Goal: Information Seeking & Learning: Learn about a topic

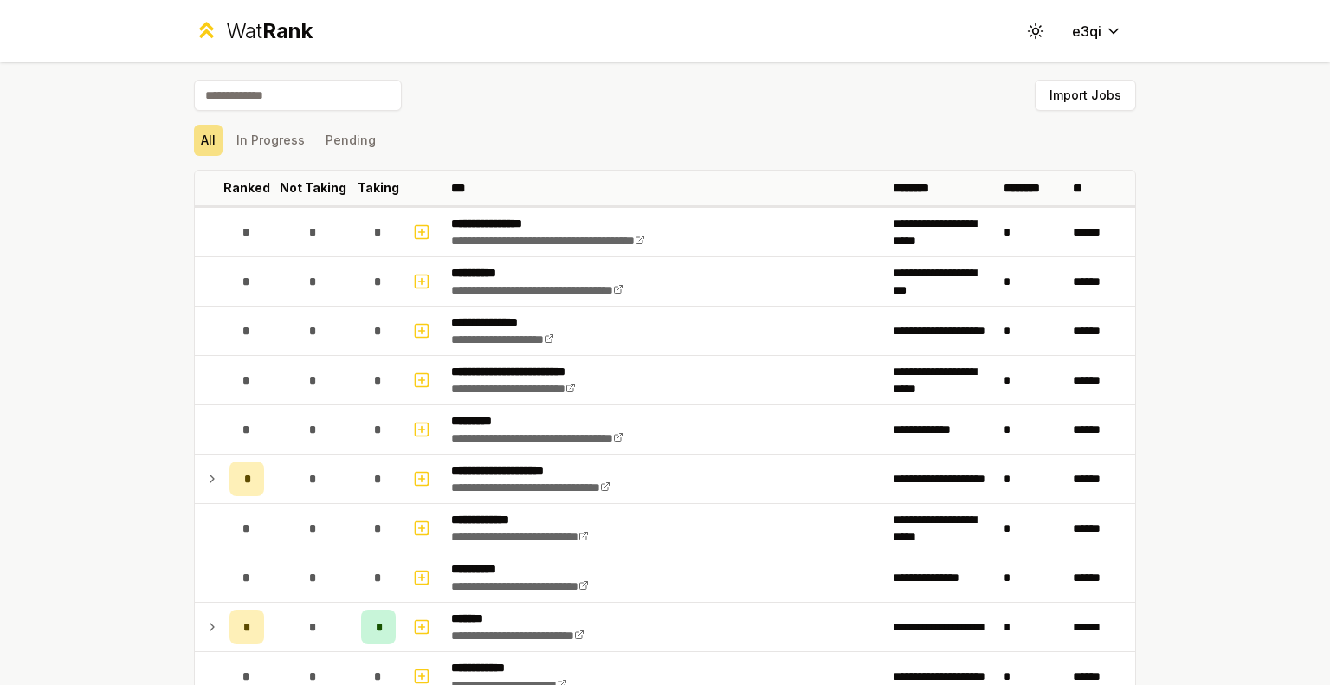
scroll to position [4155, 0]
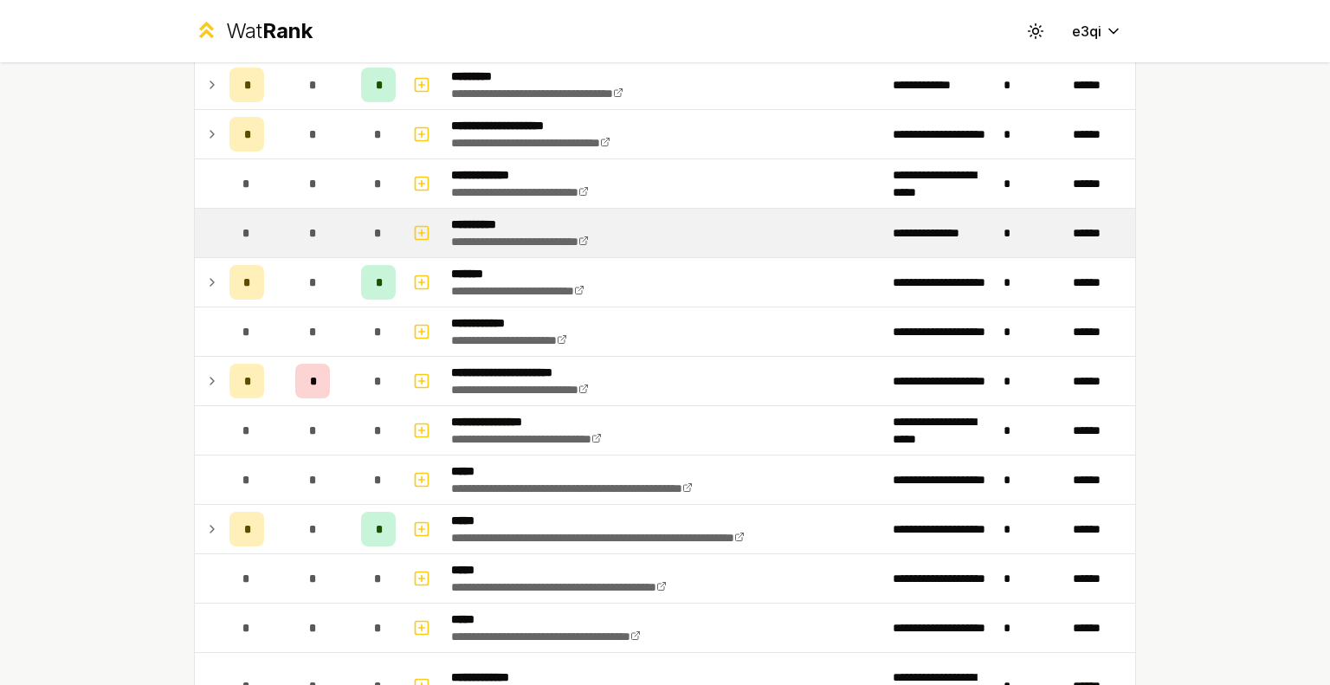
scroll to position [239, 0]
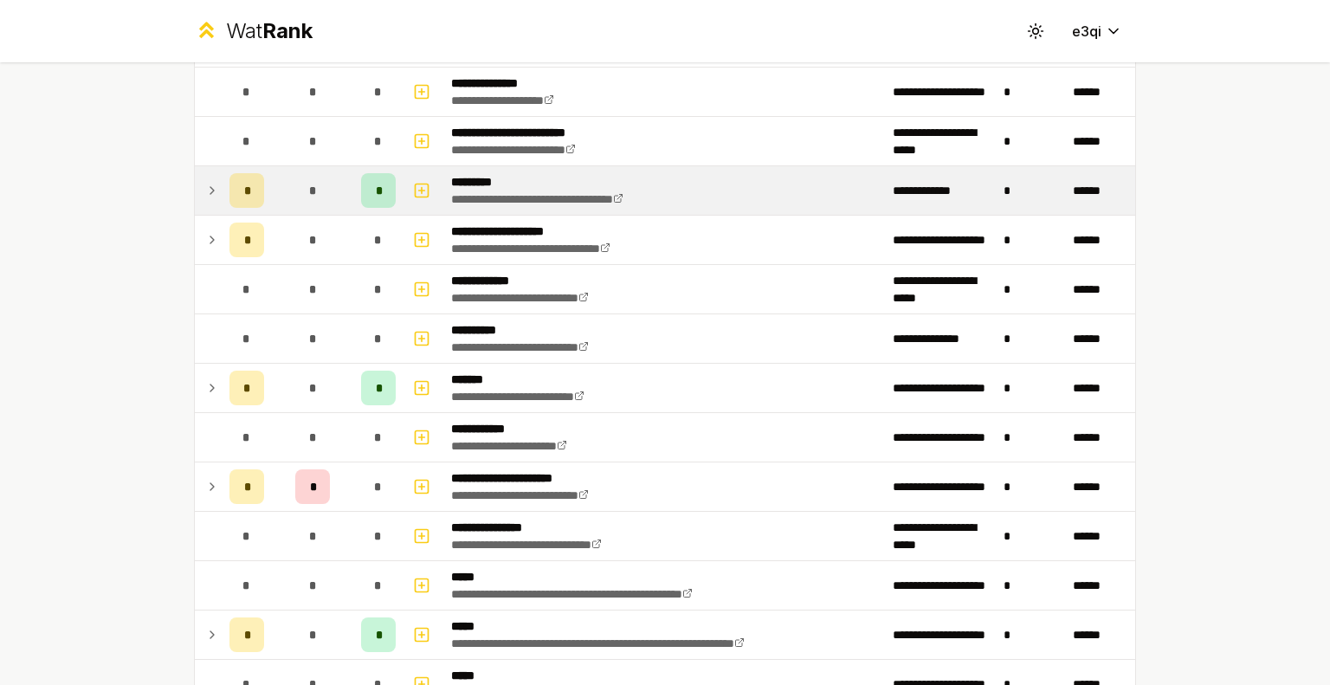
click at [229, 193] on div "*" at bounding box center [246, 190] width 35 height 35
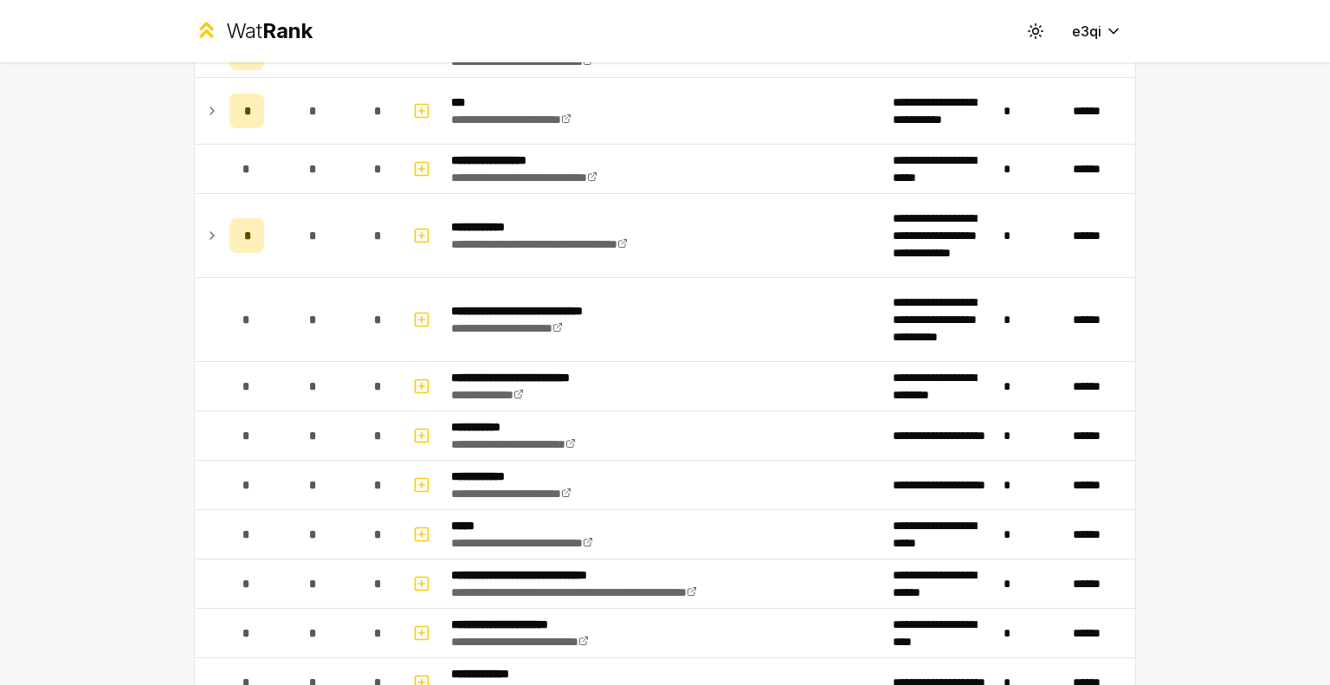
scroll to position [1779, 0]
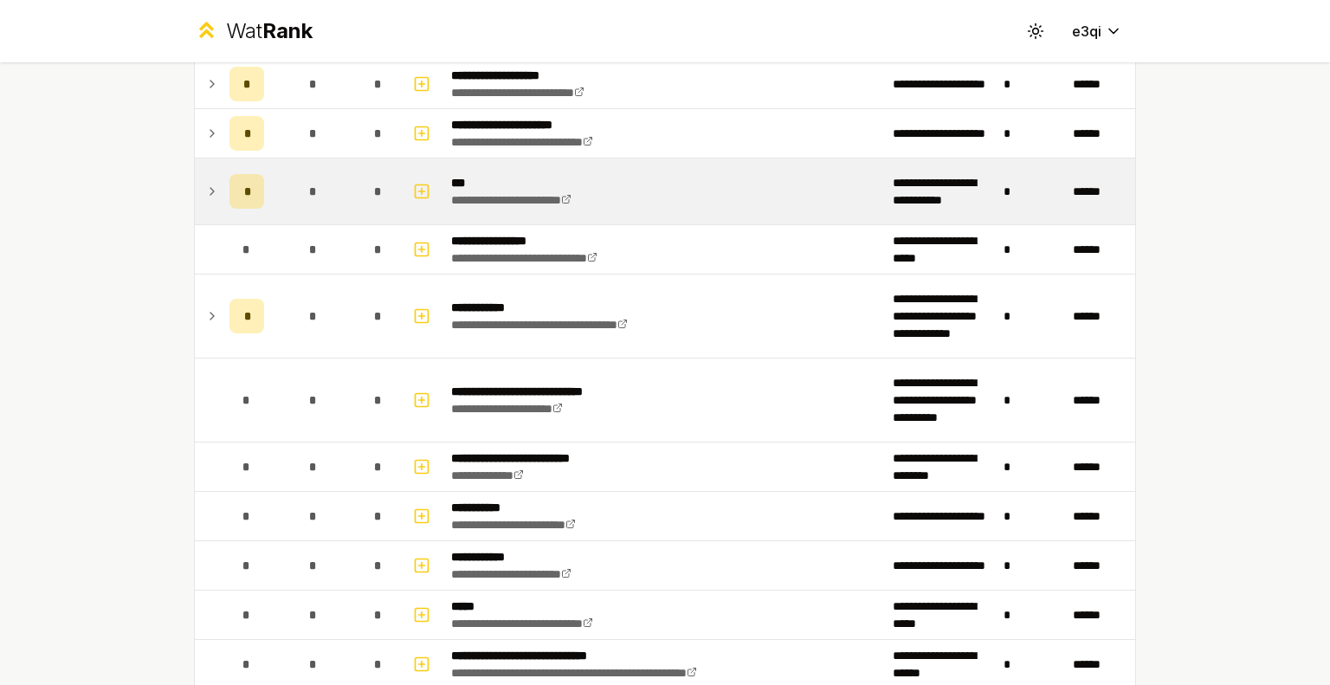
click at [235, 179] on div "*" at bounding box center [246, 191] width 35 height 35
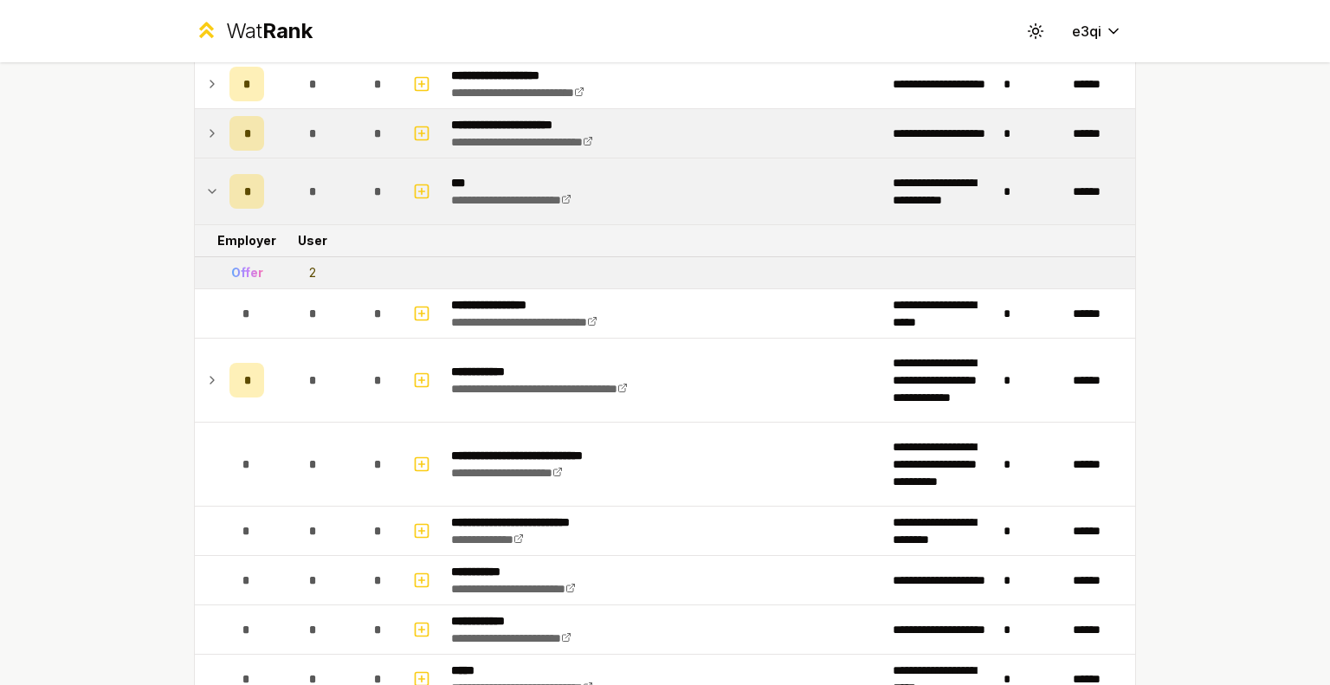
click at [229, 132] on div "*" at bounding box center [246, 133] width 35 height 35
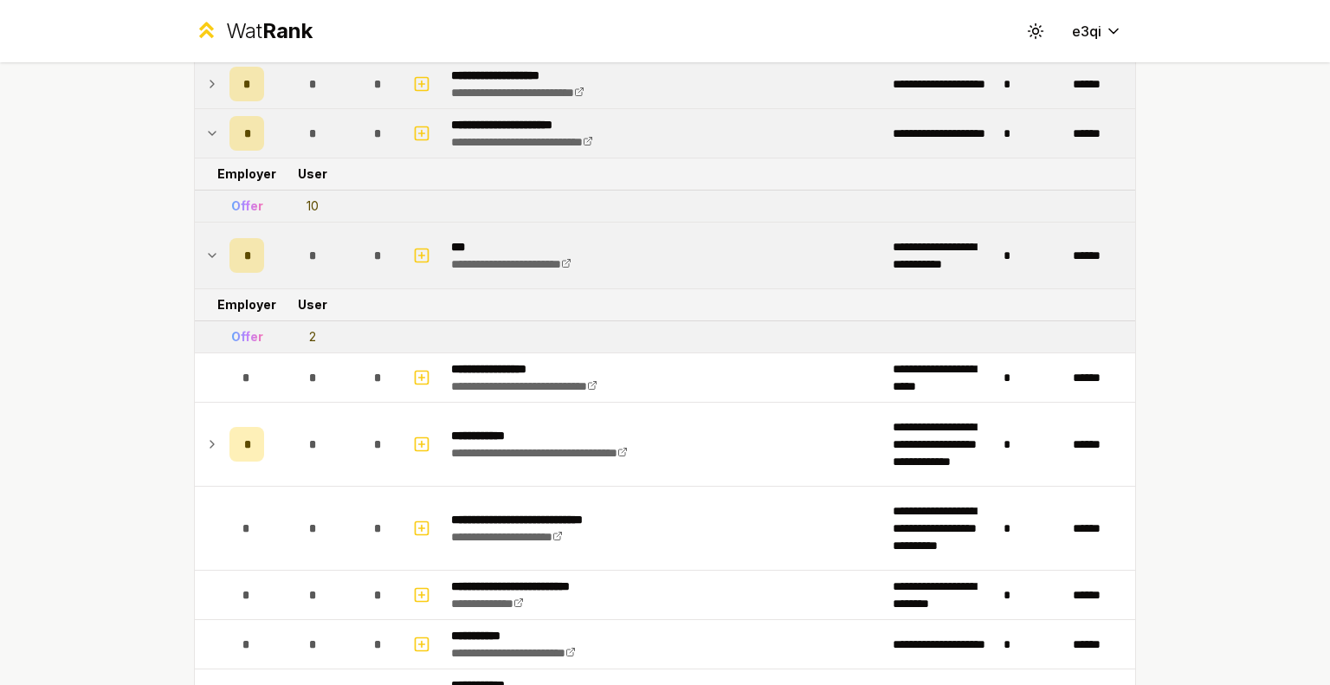
scroll to position [1512, 0]
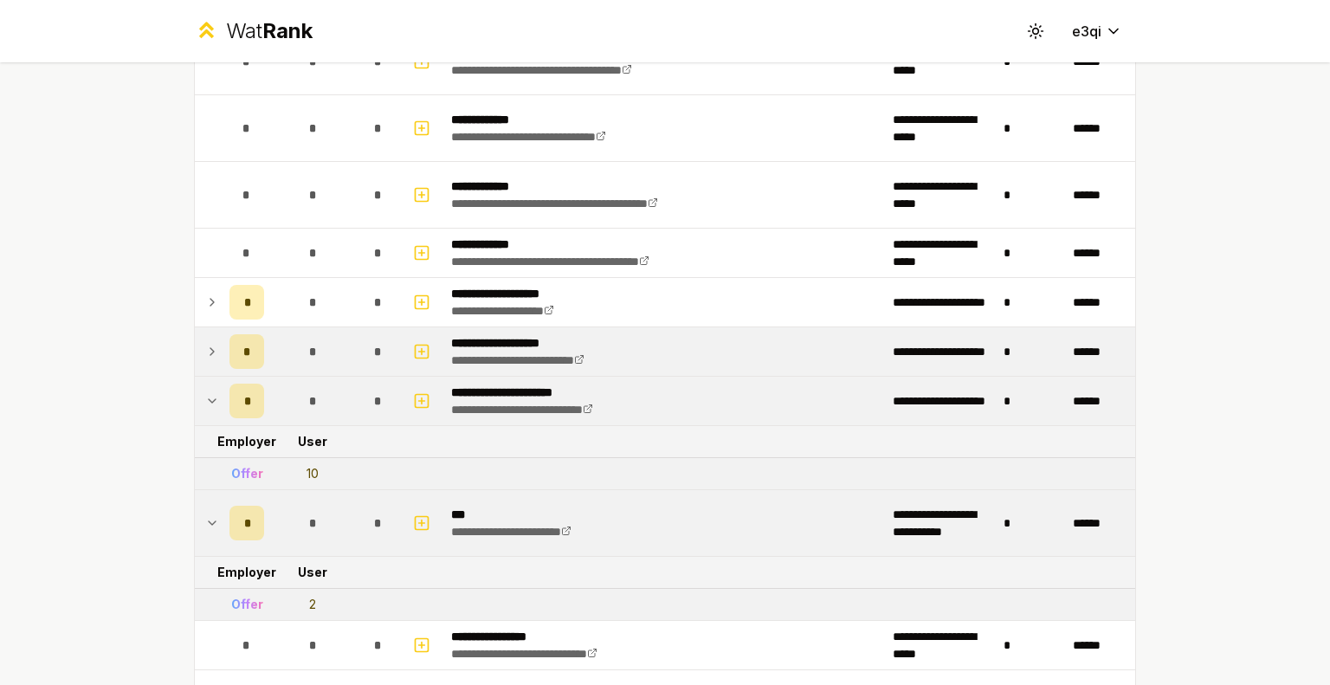
click at [281, 327] on td "*" at bounding box center [312, 351] width 83 height 48
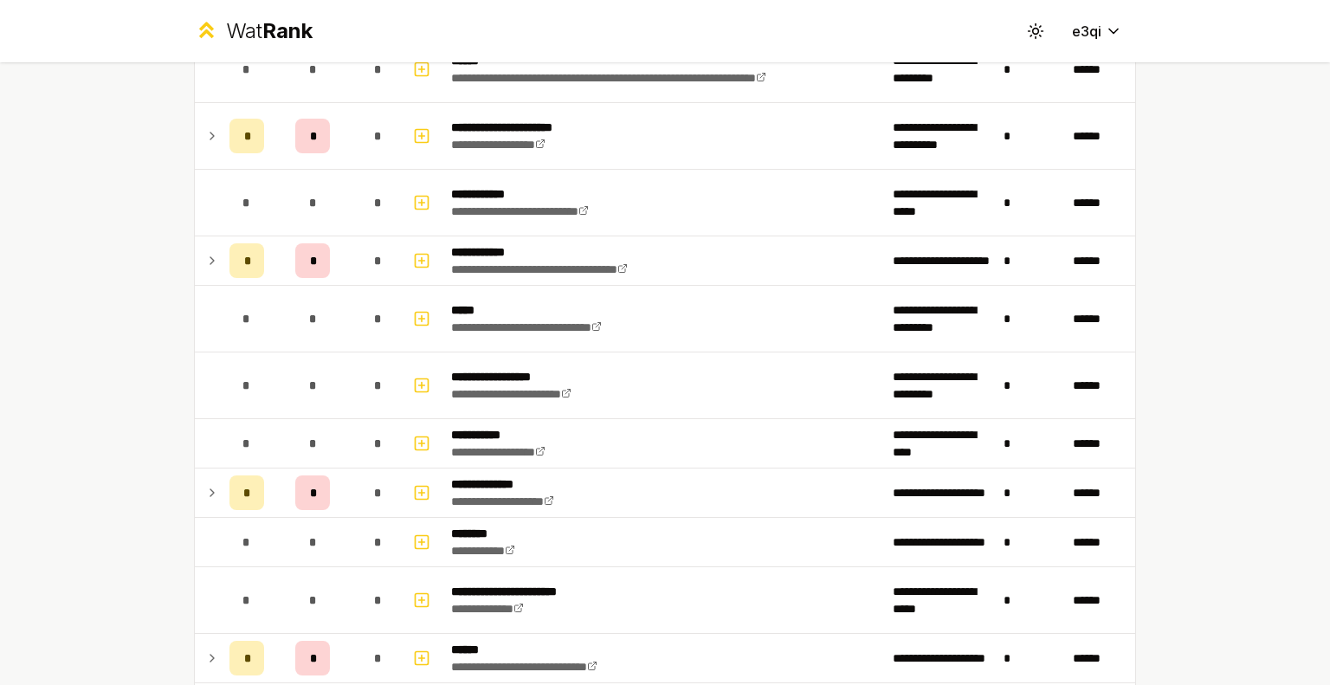
scroll to position [3101, 0]
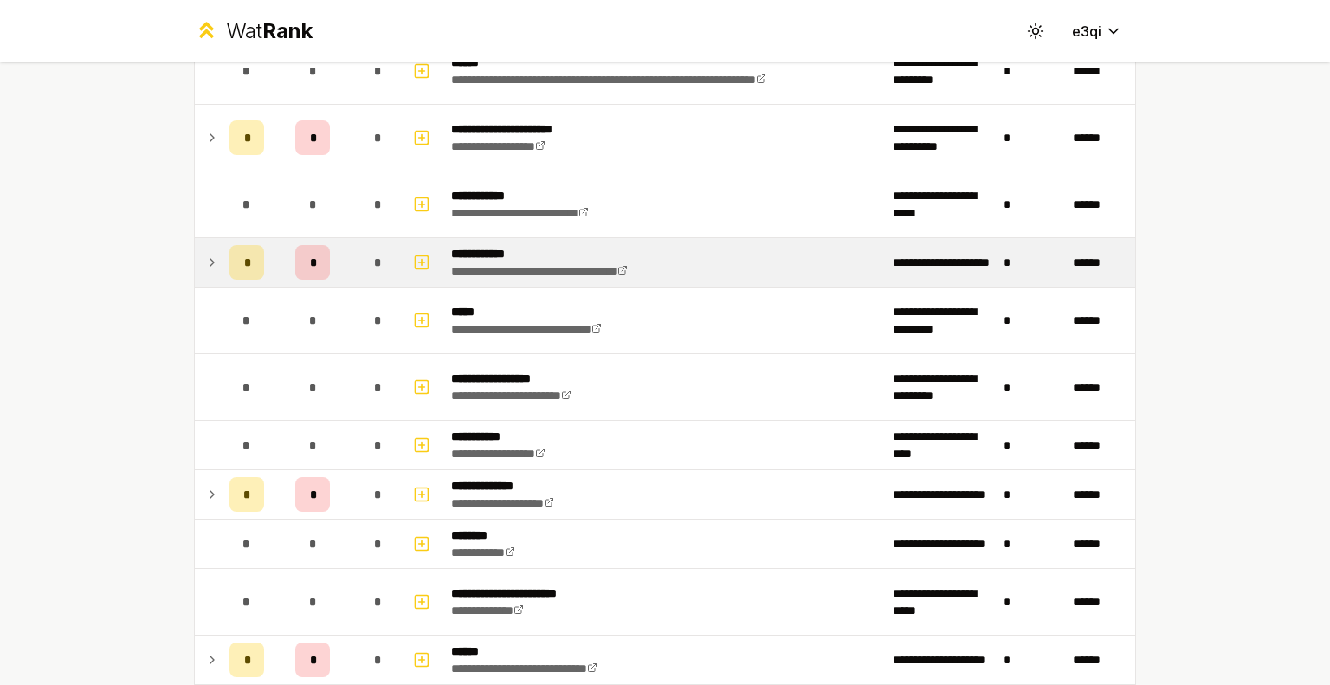
click at [236, 245] on div "*" at bounding box center [246, 262] width 35 height 35
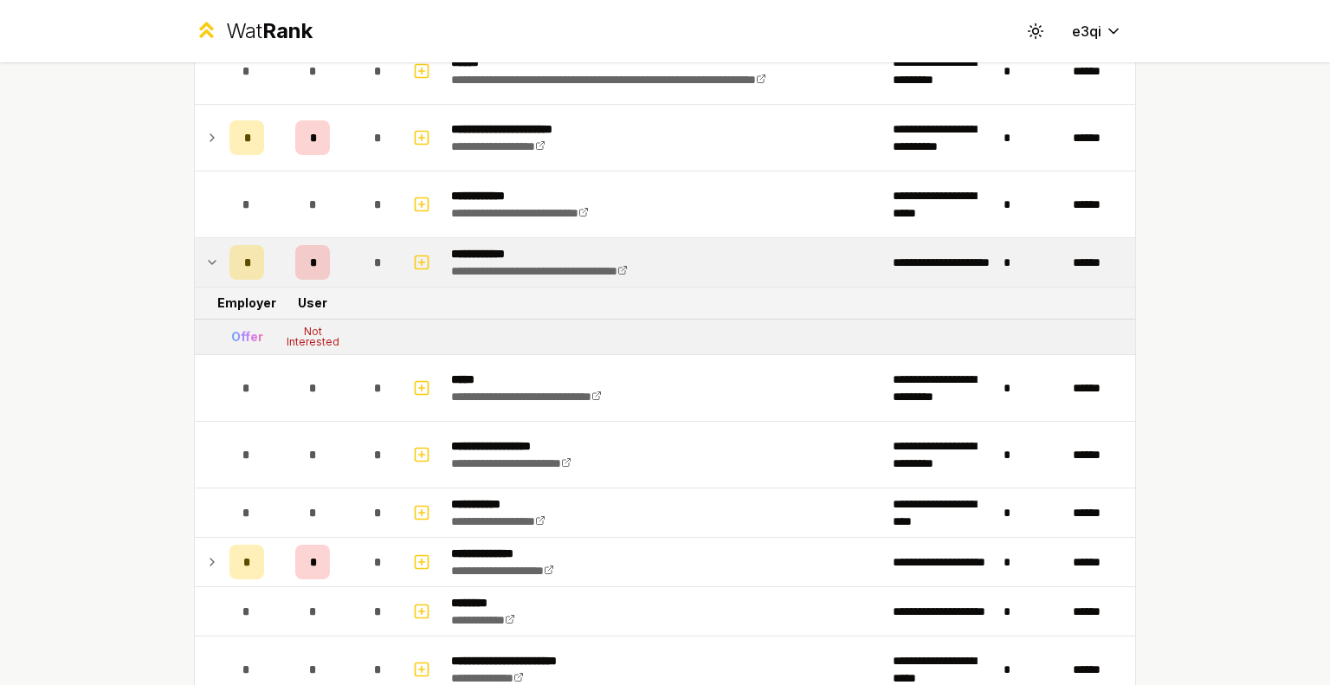
click at [237, 245] on div "*" at bounding box center [246, 262] width 35 height 35
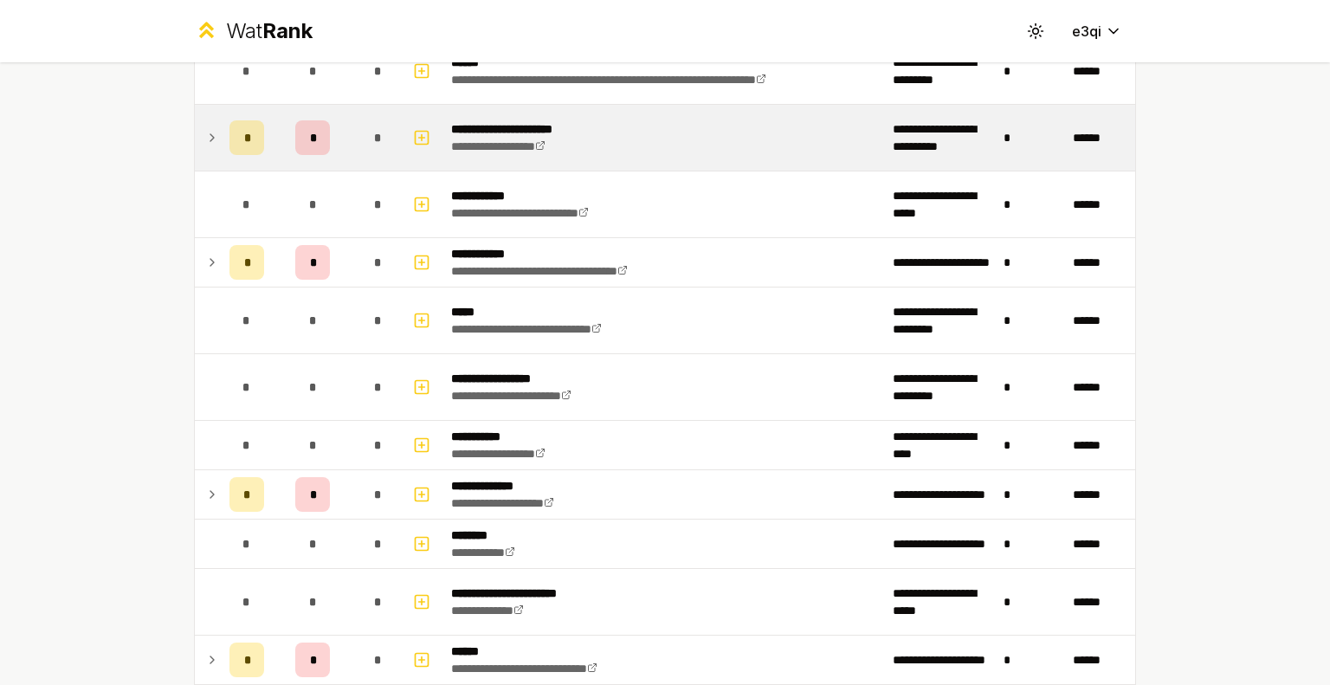
click at [243, 132] on div "*" at bounding box center [246, 137] width 35 height 35
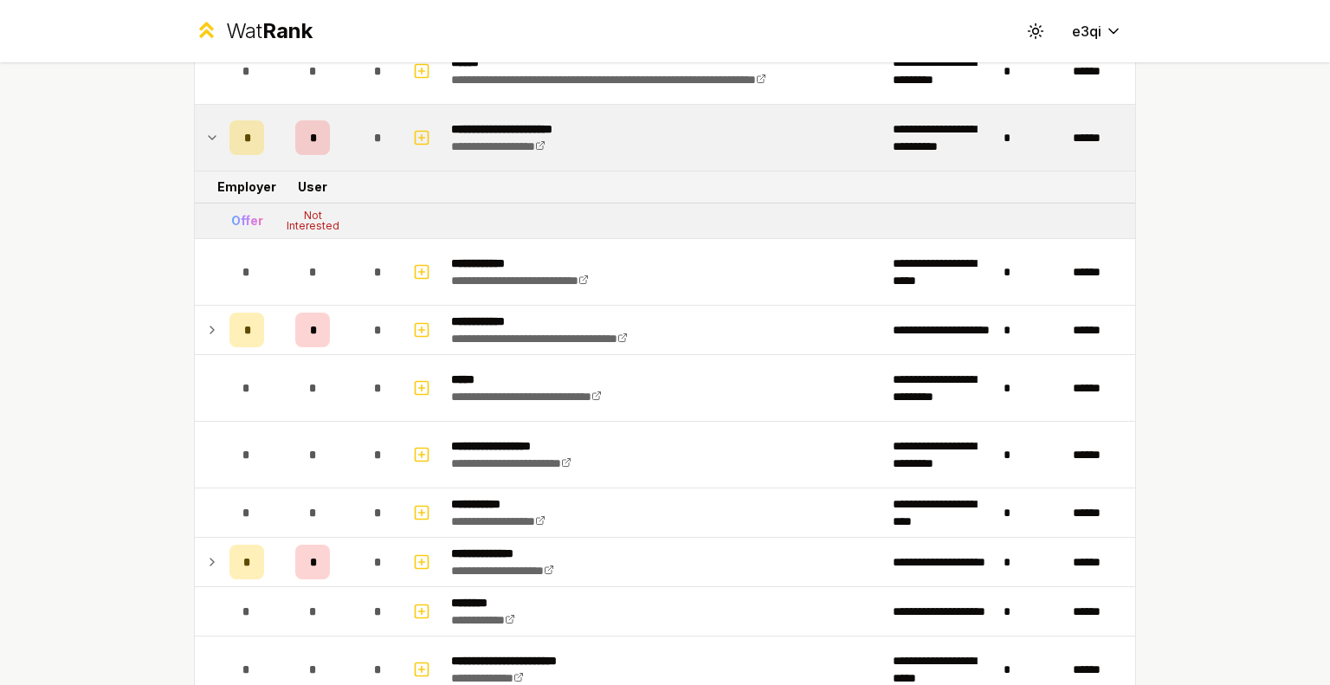
click at [243, 132] on div "*" at bounding box center [246, 137] width 35 height 35
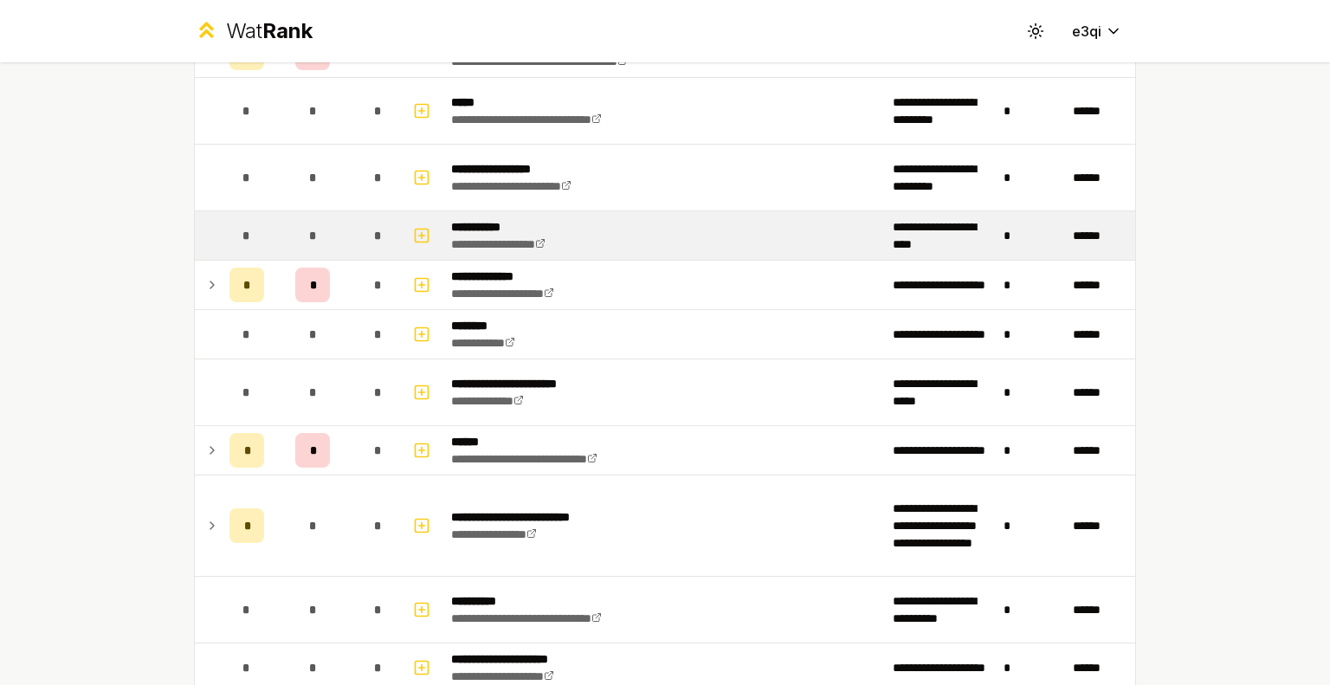
scroll to position [3313, 0]
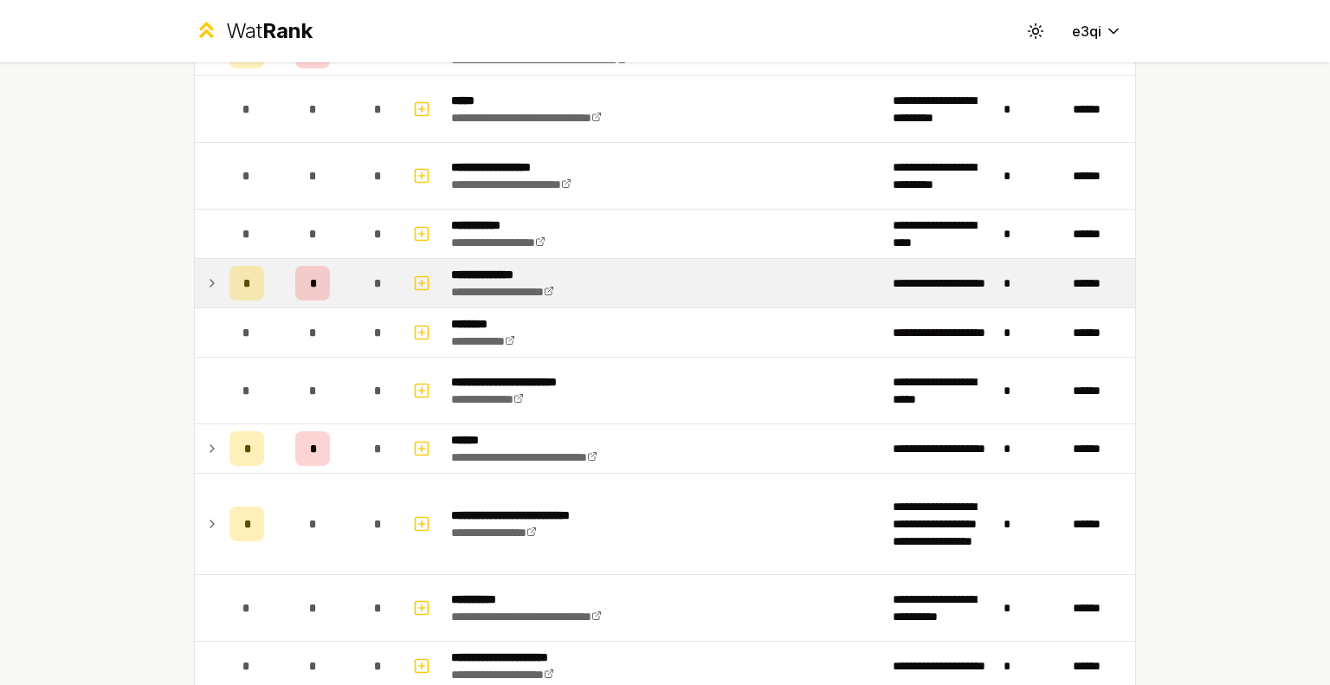
click at [262, 281] on td "*" at bounding box center [247, 283] width 48 height 48
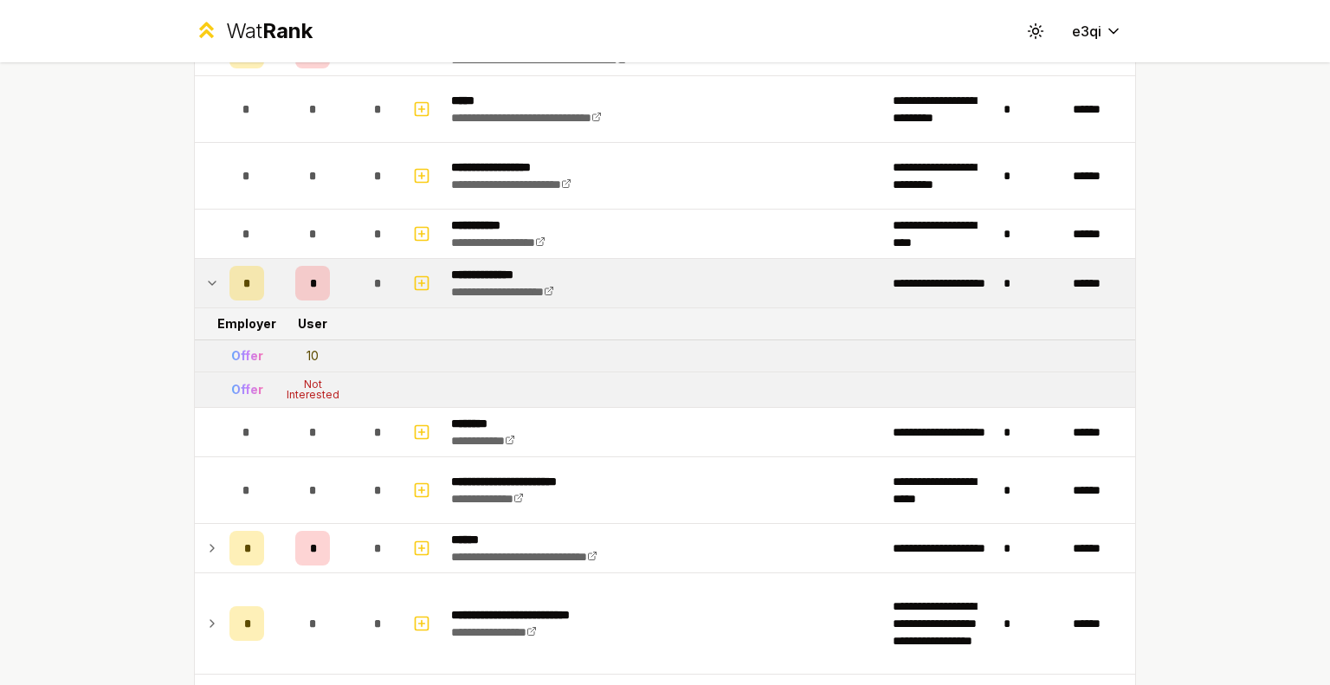
click at [262, 281] on td "*" at bounding box center [247, 283] width 48 height 48
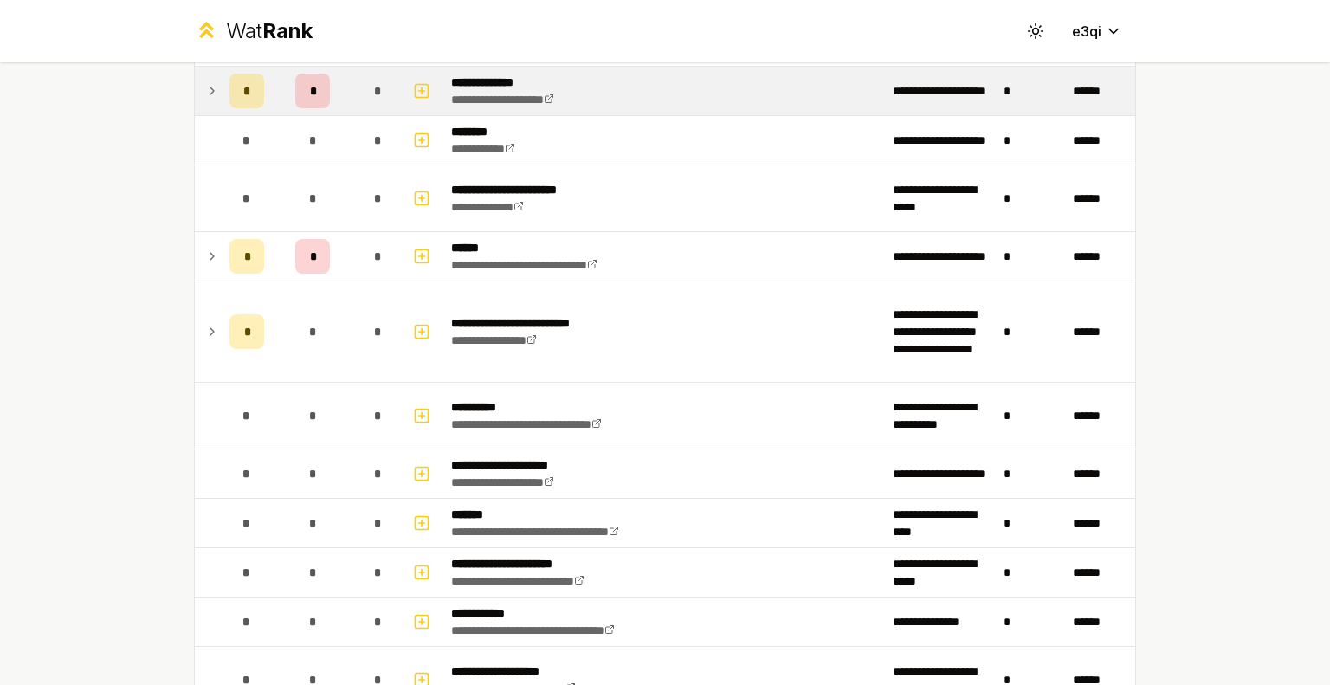
scroll to position [3514, 0]
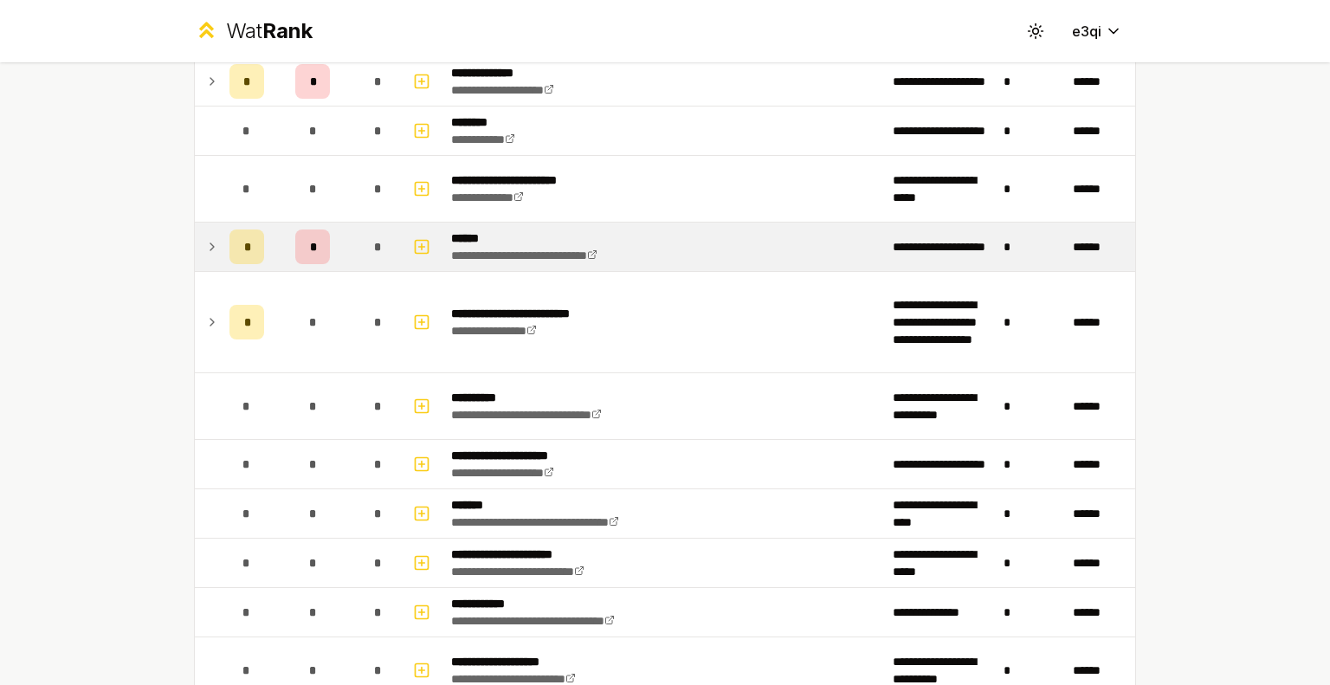
click at [242, 242] on div "*" at bounding box center [246, 246] width 35 height 35
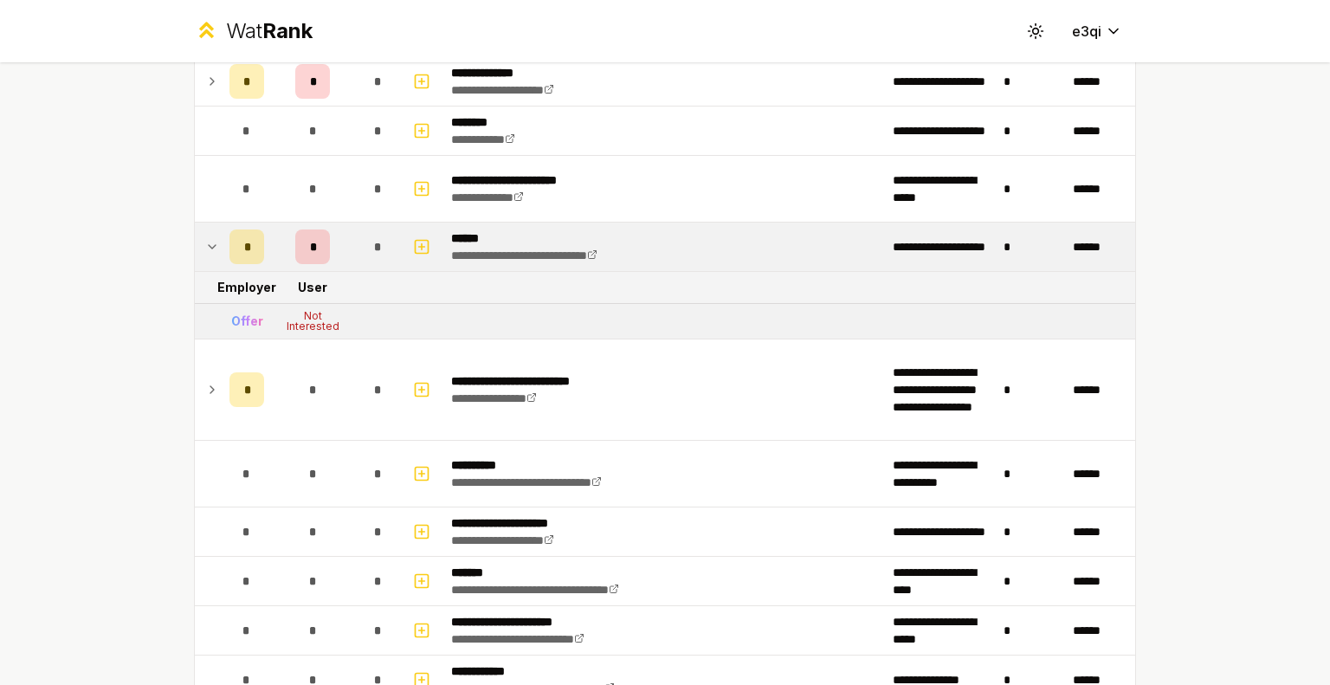
click at [242, 242] on div "*" at bounding box center [246, 246] width 35 height 35
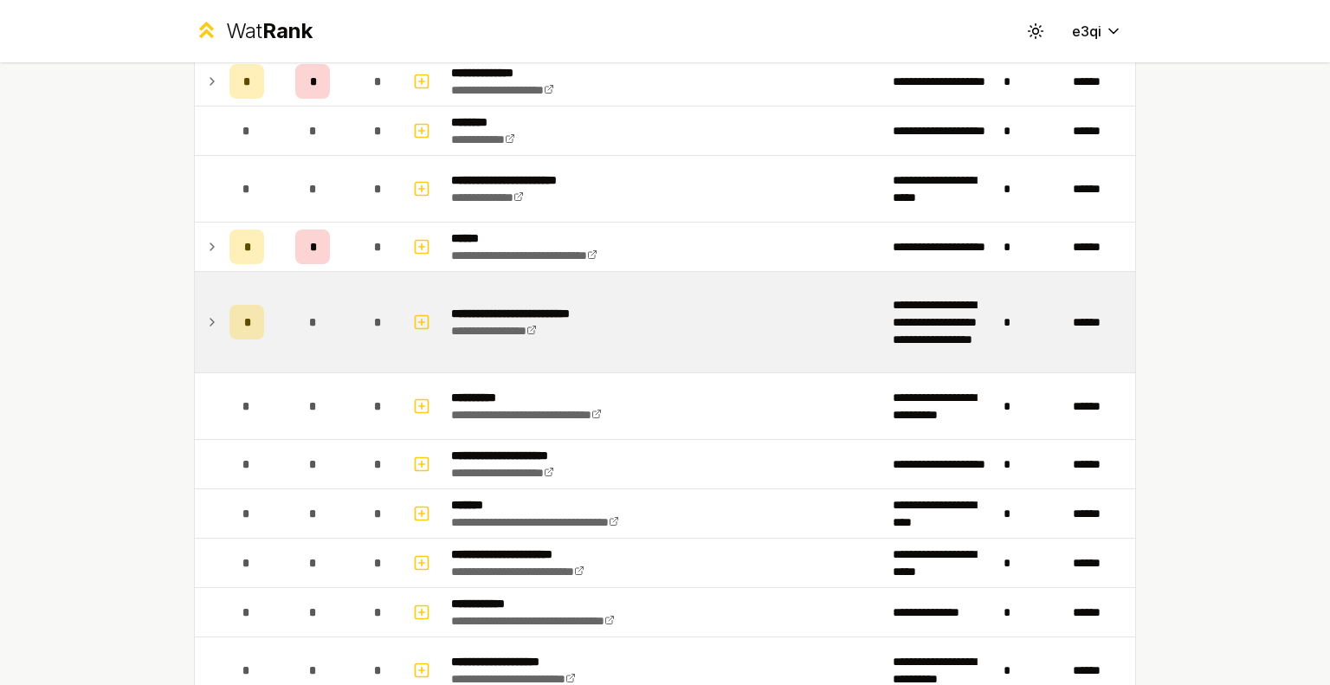
click at [271, 311] on td "*" at bounding box center [312, 322] width 83 height 100
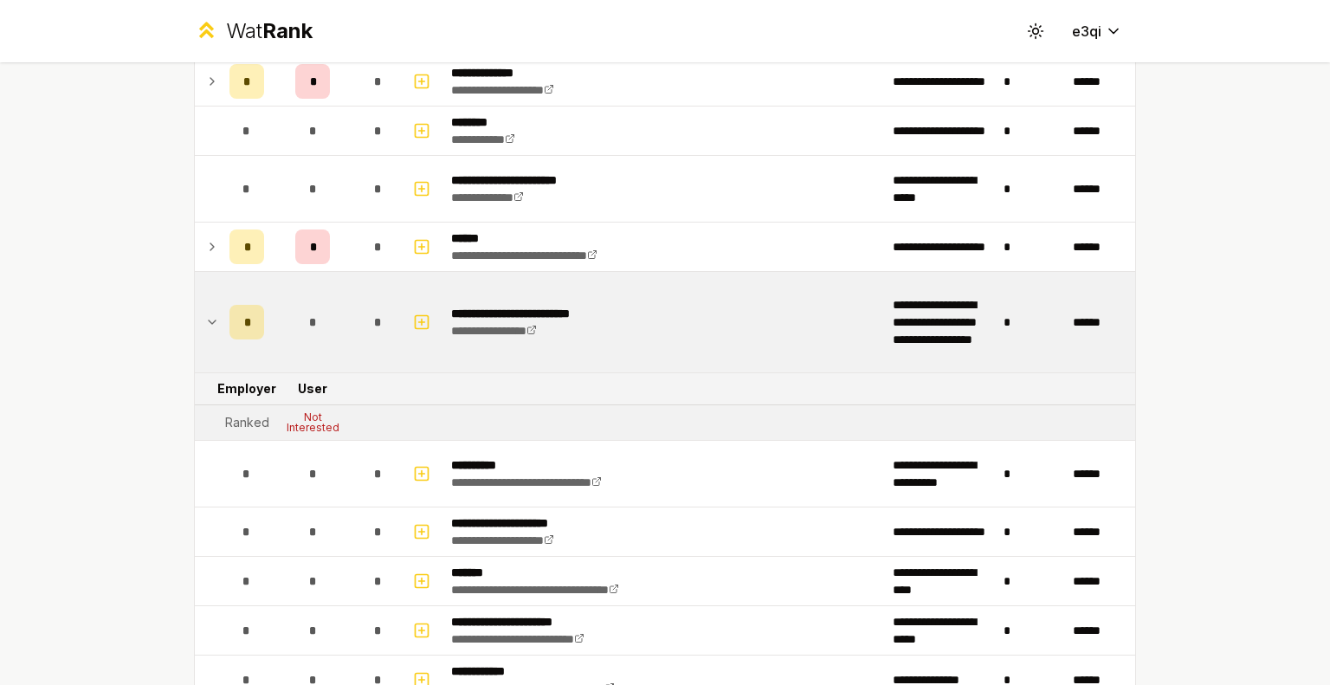
click at [271, 311] on td "*" at bounding box center [312, 322] width 83 height 100
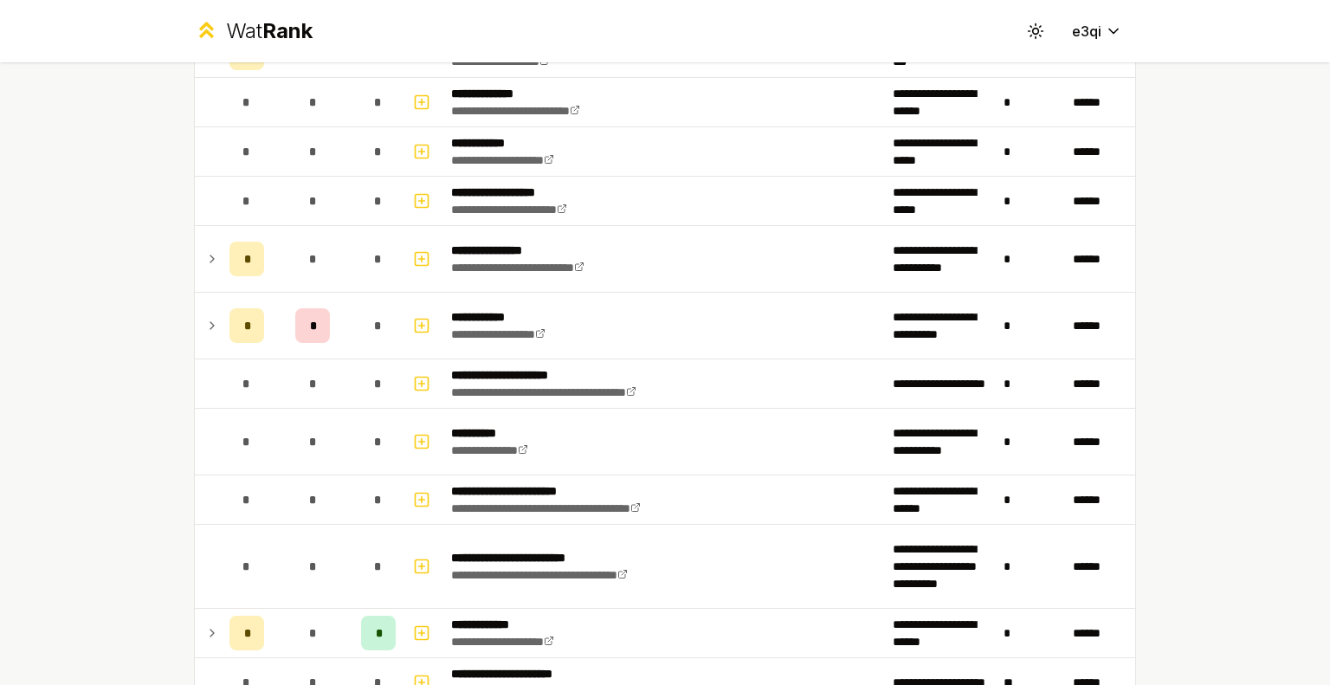
scroll to position [4255, 0]
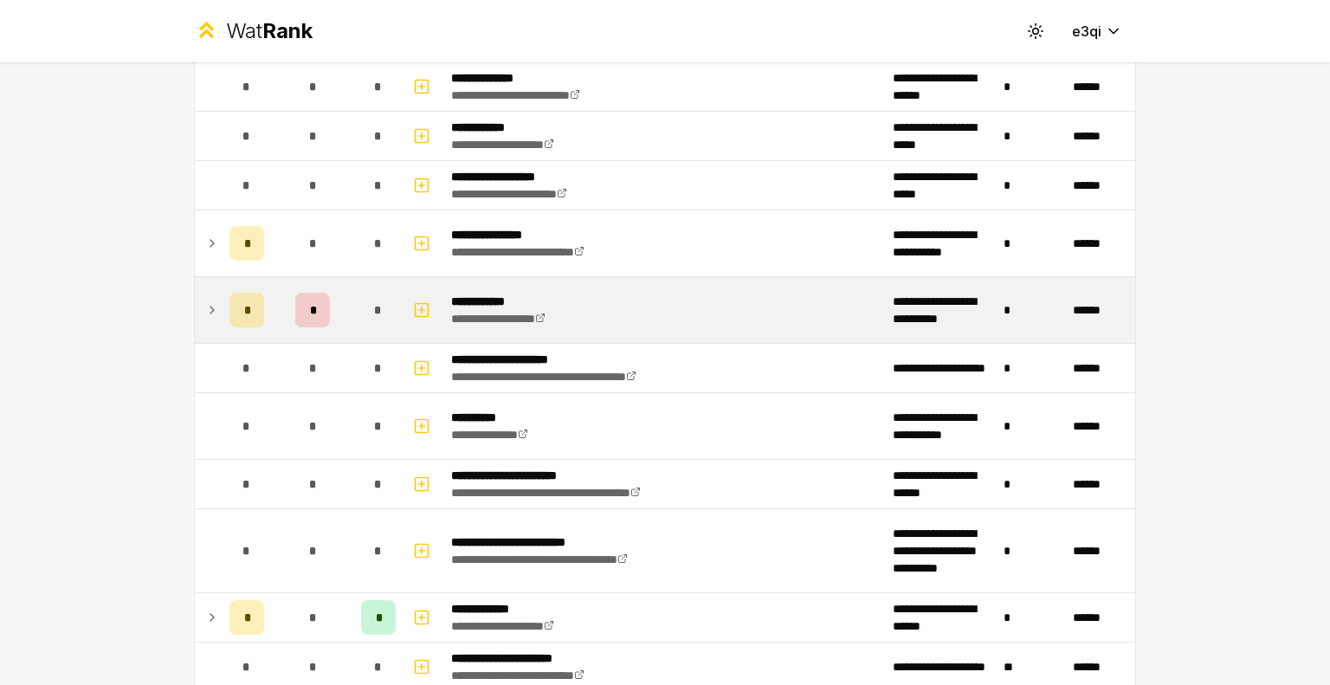
click at [249, 299] on div "*" at bounding box center [246, 310] width 35 height 35
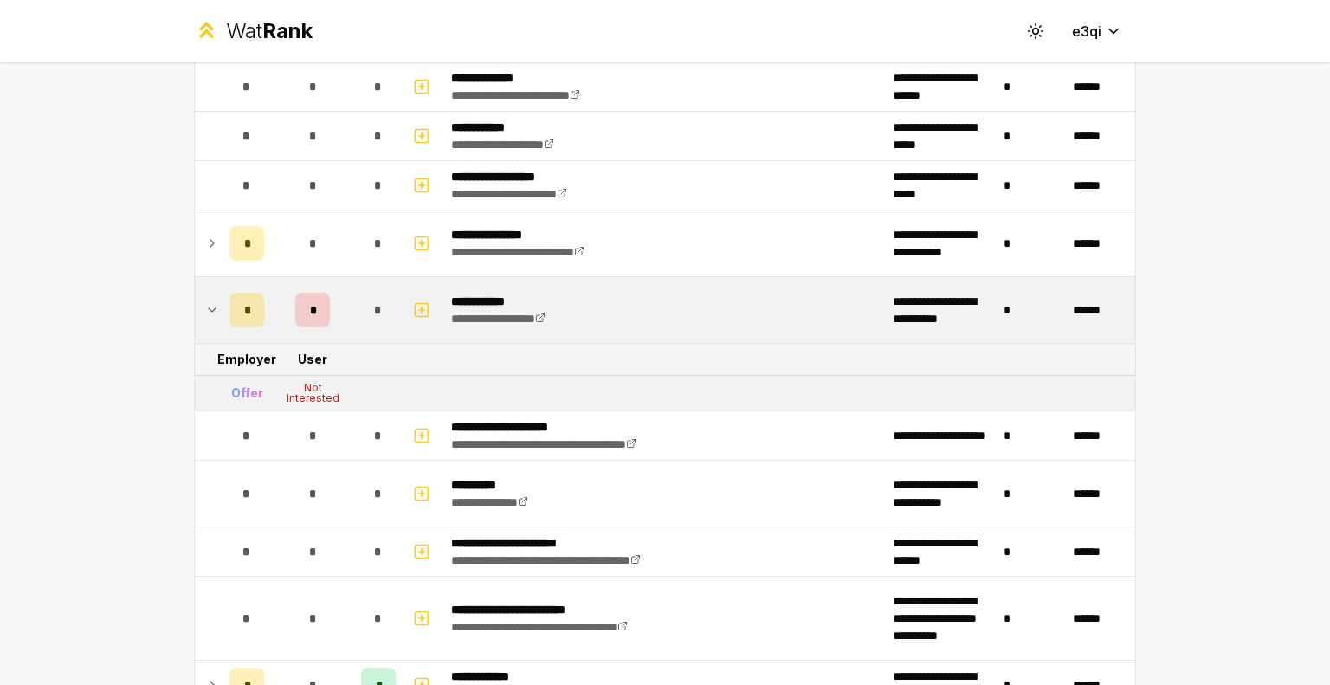
click at [249, 299] on div "*" at bounding box center [246, 310] width 35 height 35
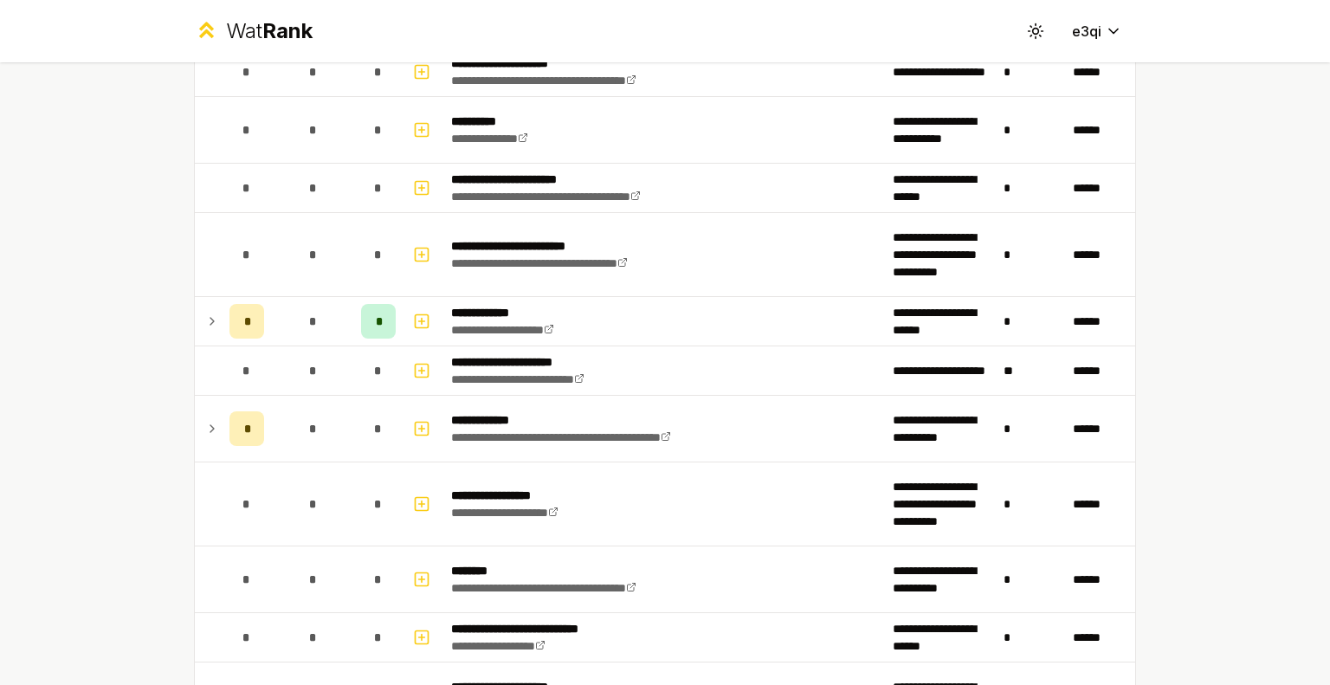
scroll to position [4554, 0]
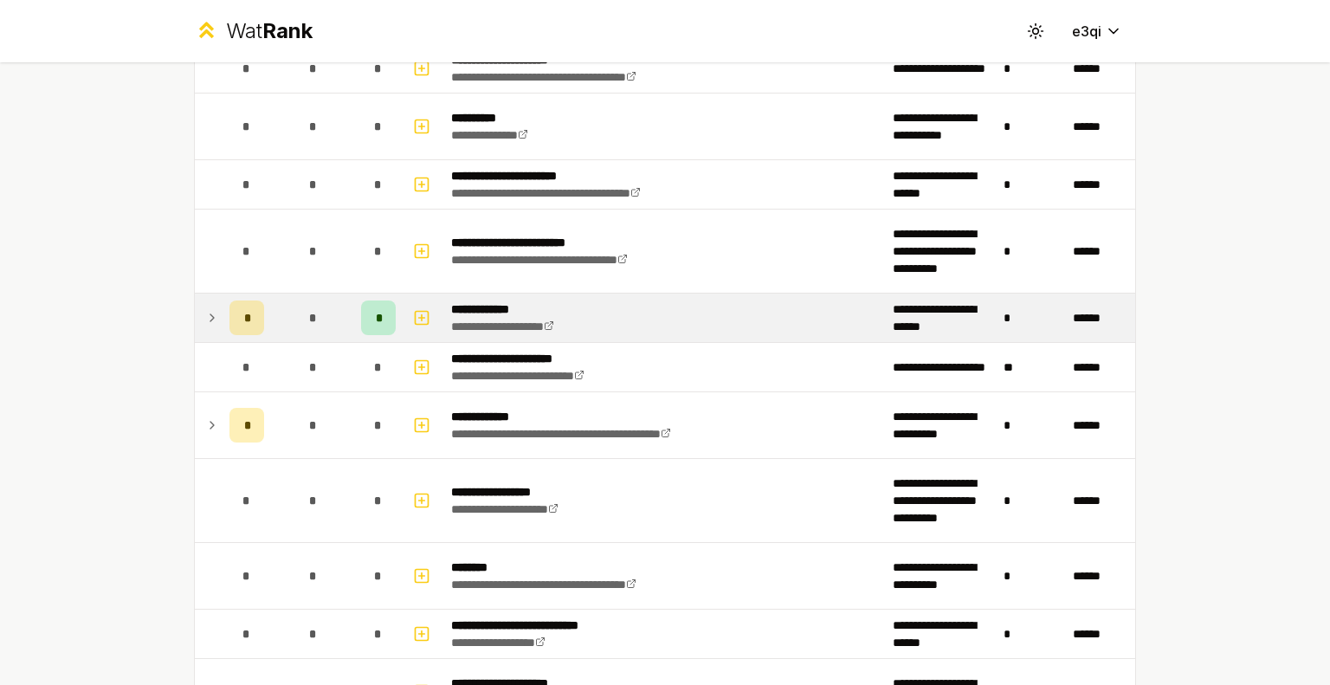
click at [244, 309] on span "*" at bounding box center [246, 317] width 5 height 17
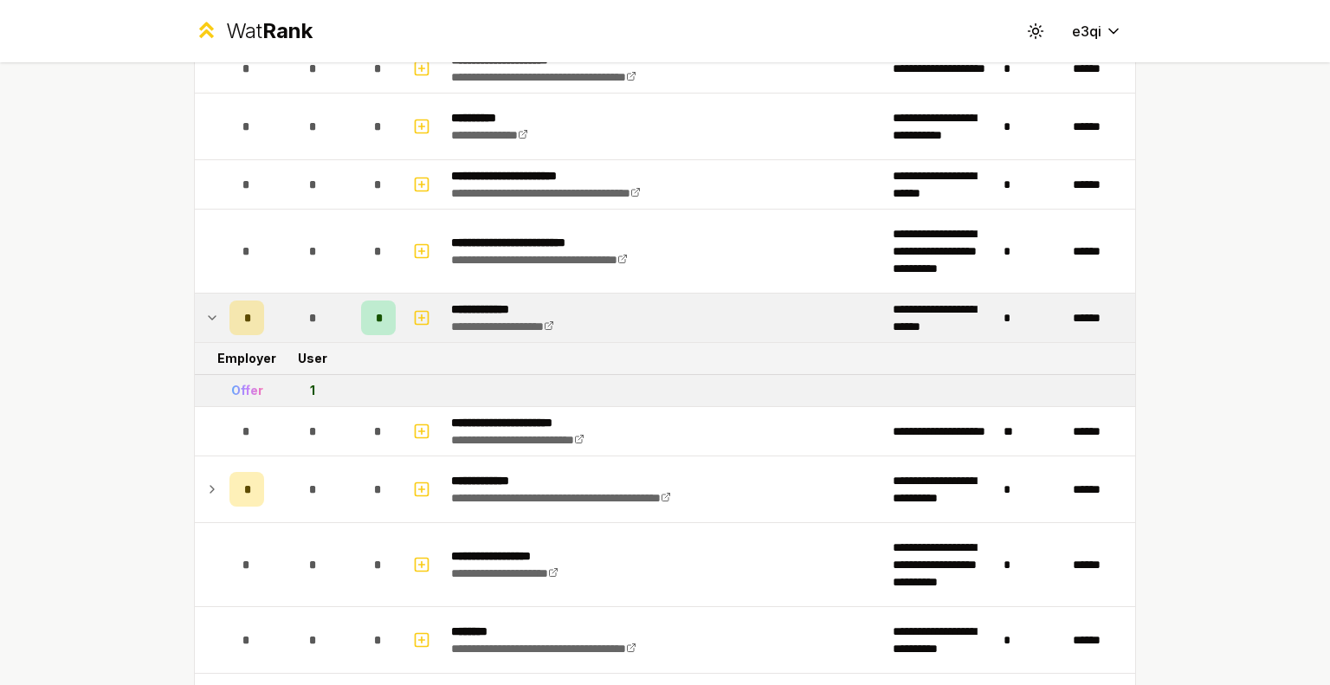
click at [244, 309] on span "*" at bounding box center [246, 317] width 5 height 17
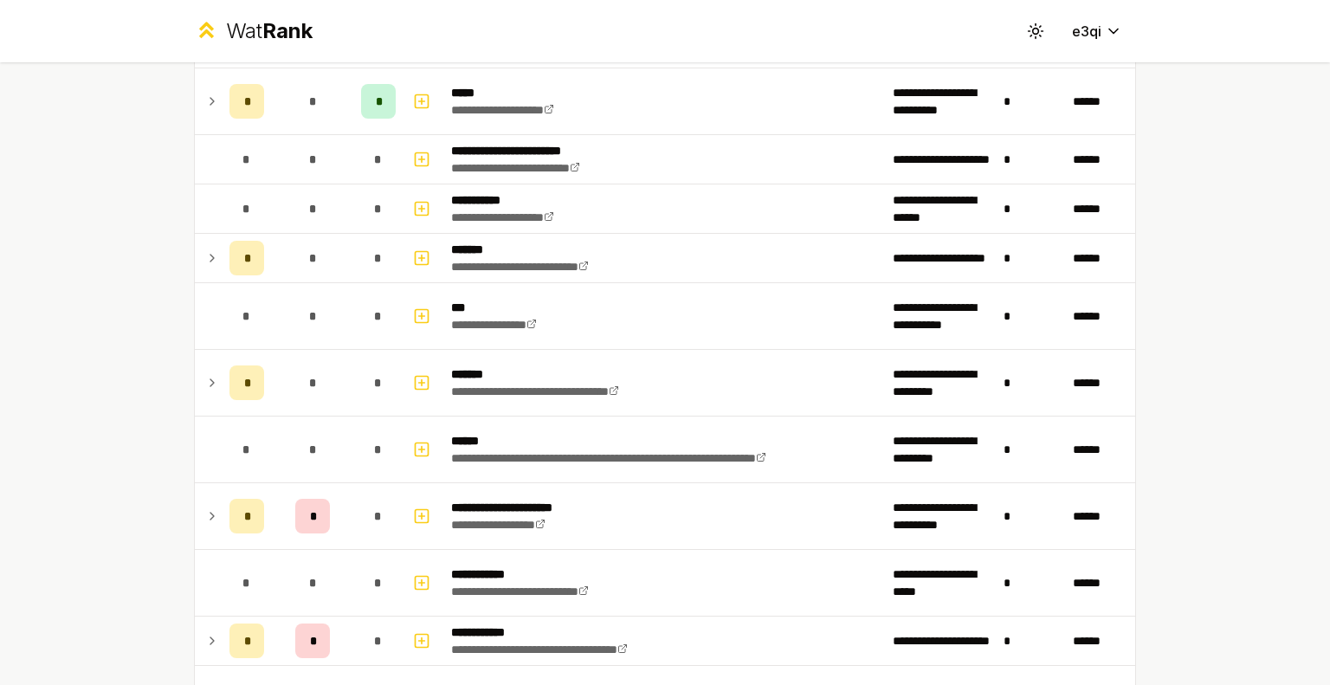
scroll to position [2705, 0]
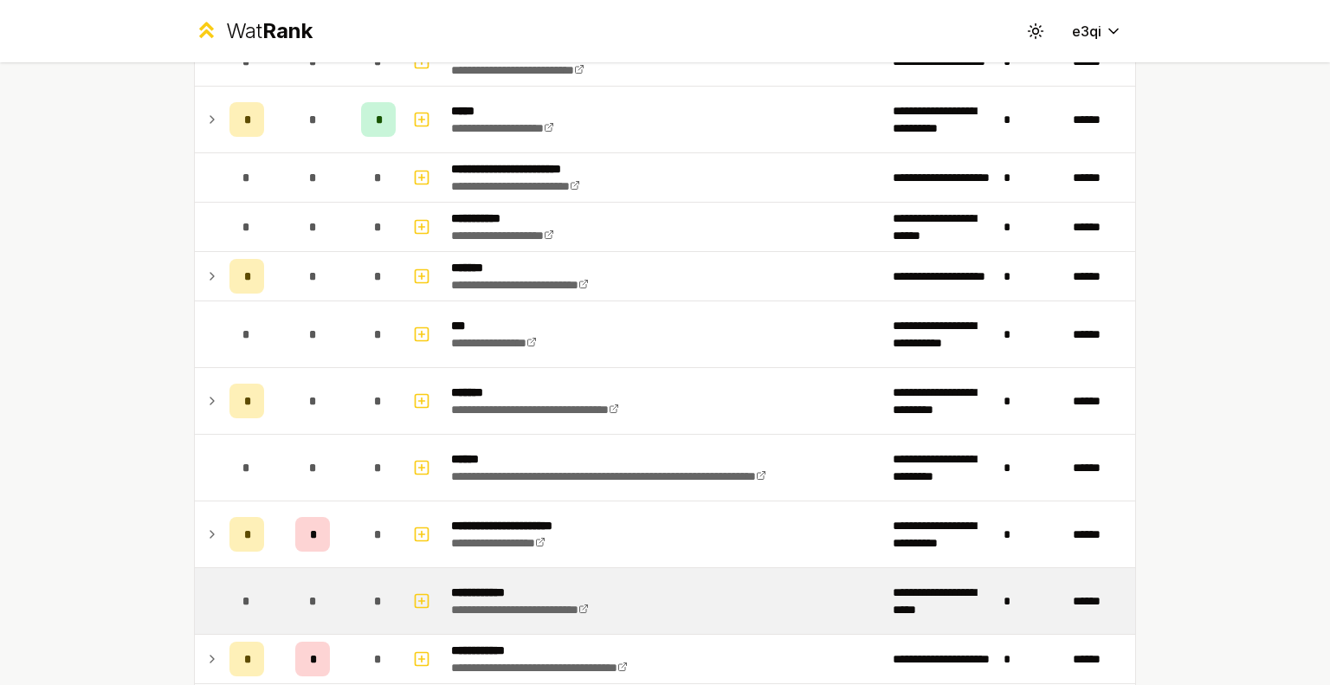
click at [275, 608] on td "*" at bounding box center [312, 601] width 83 height 66
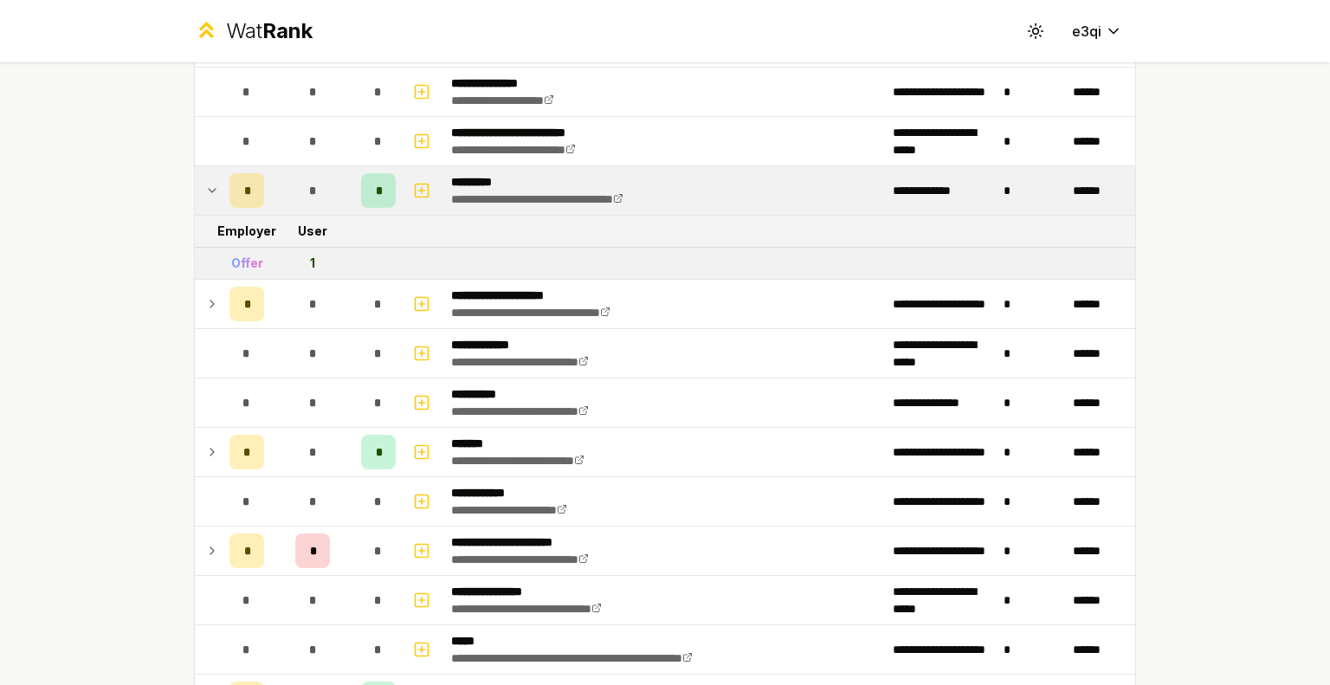
scroll to position [0, 0]
